Goal: Transaction & Acquisition: Book appointment/travel/reservation

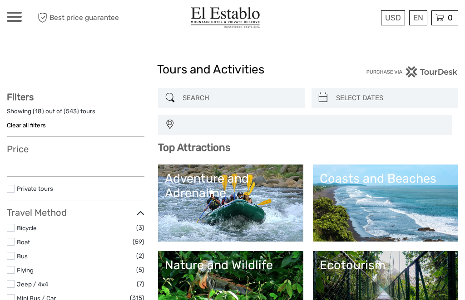
select select
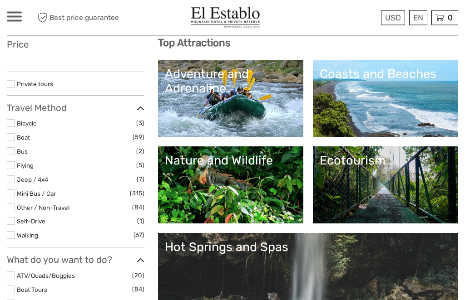
select select
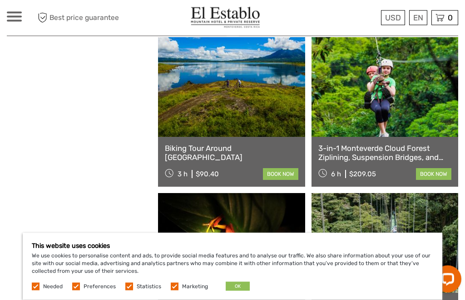
scroll to position [725, 0]
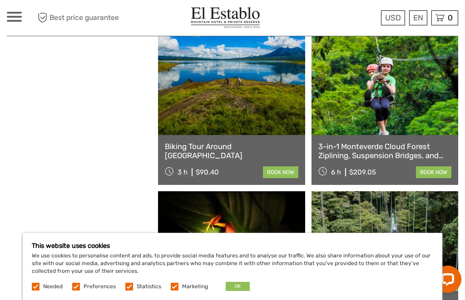
click at [235, 291] on button "OK" at bounding box center [238, 286] width 24 height 9
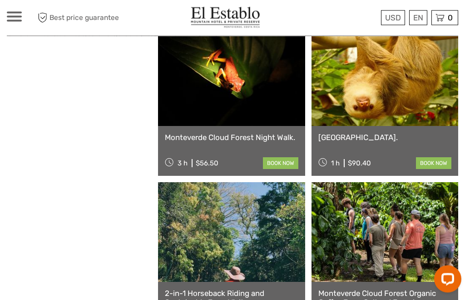
scroll to position [1515, 0]
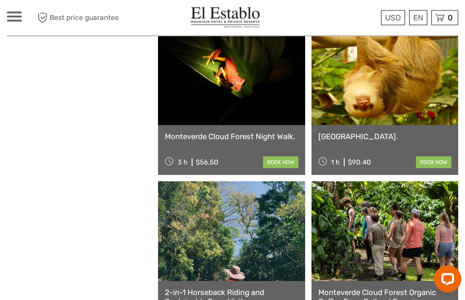
click at [288, 166] on link "book now" at bounding box center [280, 163] width 35 height 12
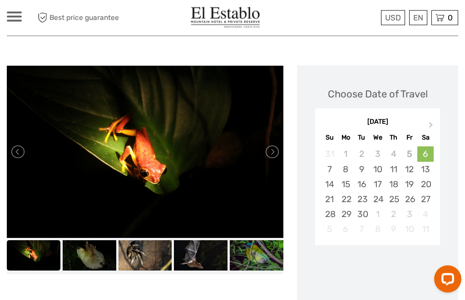
scroll to position [106, 0]
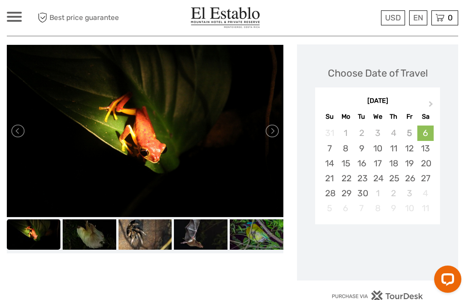
click at [433, 101] on button "Next Month" at bounding box center [431, 106] width 15 height 15
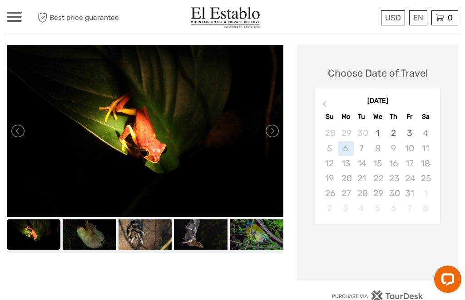
click at [431, 99] on div "[DATE]" at bounding box center [377, 102] width 125 height 10
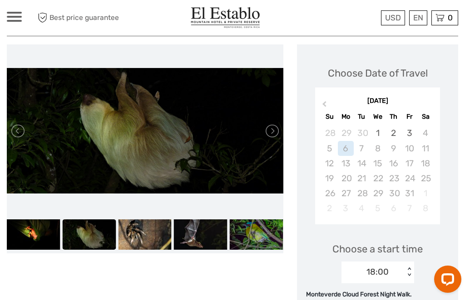
click at [327, 107] on button "Previous Month" at bounding box center [323, 106] width 15 height 15
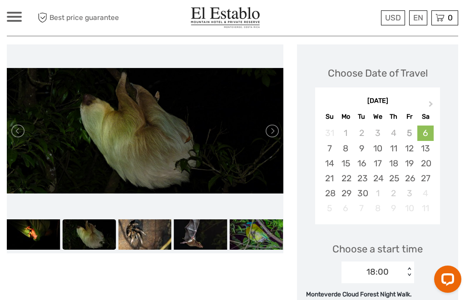
click at [434, 108] on button "Next Month" at bounding box center [431, 106] width 15 height 15
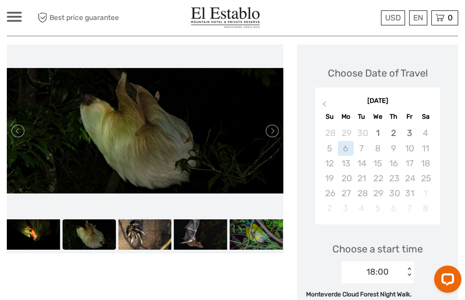
click at [434, 104] on div "[DATE]" at bounding box center [377, 102] width 125 height 10
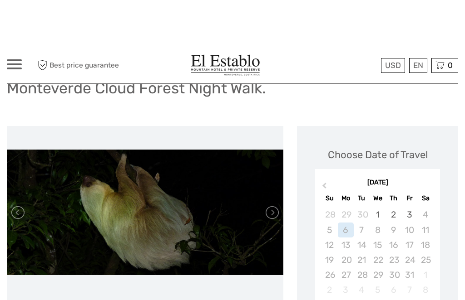
scroll to position [0, 0]
